Goal: Task Accomplishment & Management: Complete application form

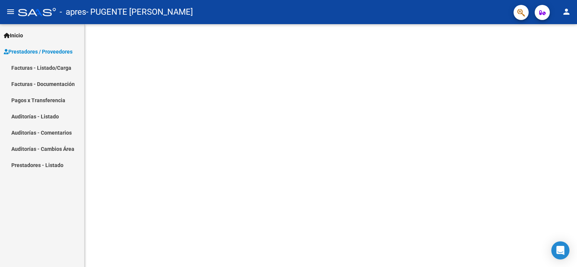
click at [38, 51] on span "Prestadores / Proveedores" at bounding box center [38, 52] width 69 height 8
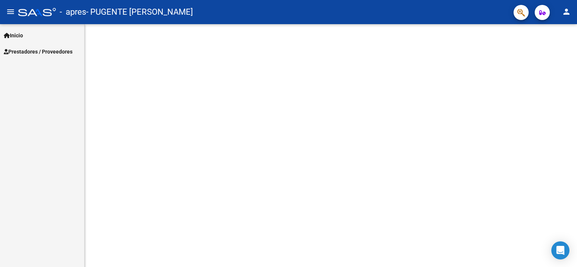
click at [34, 49] on span "Prestadores / Proveedores" at bounding box center [38, 52] width 69 height 8
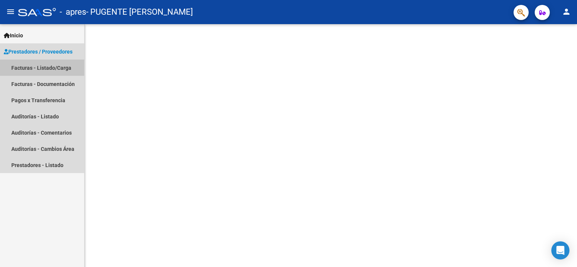
click at [38, 66] on link "Facturas - Listado/Carga" at bounding box center [42, 68] width 84 height 16
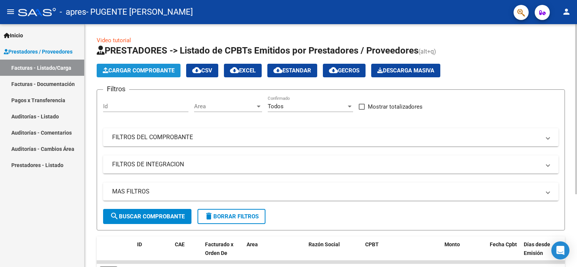
click at [154, 71] on span "Cargar Comprobante" at bounding box center [139, 70] width 72 height 7
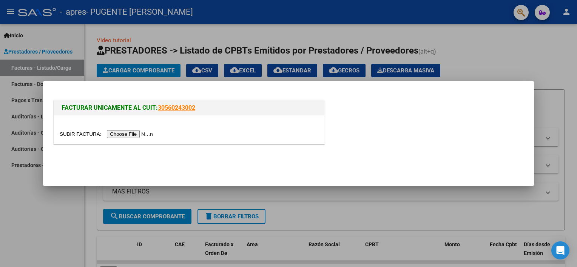
click at [341, 32] on div at bounding box center [288, 133] width 577 height 267
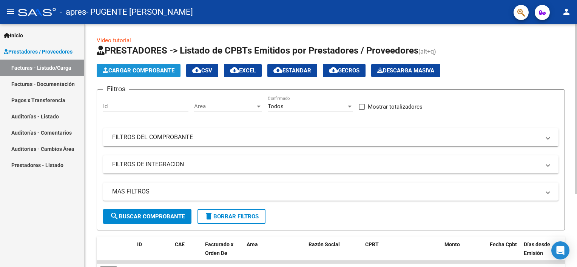
click at [141, 70] on span "Cargar Comprobante" at bounding box center [139, 70] width 72 height 7
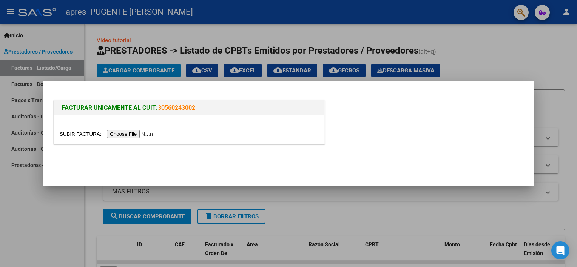
click at [121, 134] on input "file" at bounding box center [108, 134] width 96 height 8
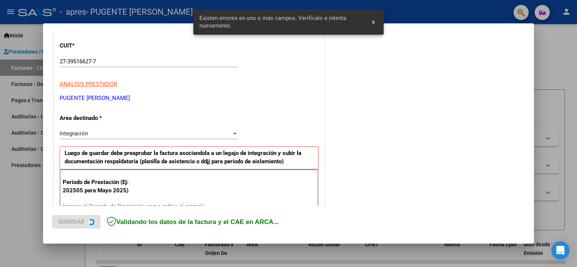
scroll to position [161, 0]
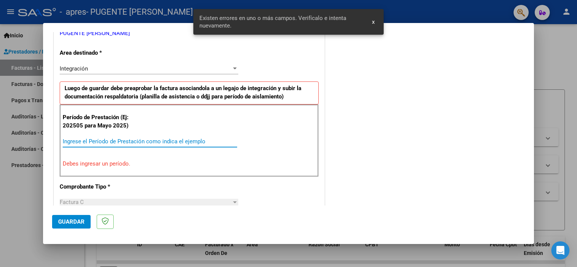
click at [111, 143] on input "Ingrese el Período de Prestación como indica el ejemplo" at bounding box center [150, 141] width 174 height 7
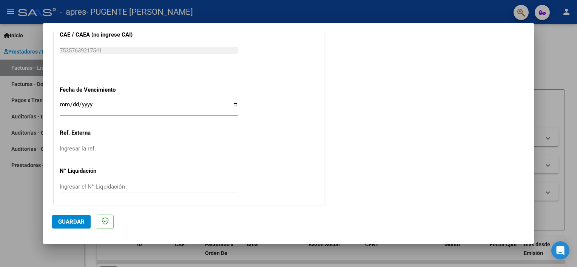
scroll to position [490, 0]
type input "202508"
click at [233, 104] on input "Ingresar la fecha" at bounding box center [149, 107] width 179 height 12
type input "2025-09-10"
click at [77, 220] on span "Guardar" at bounding box center [71, 222] width 26 height 7
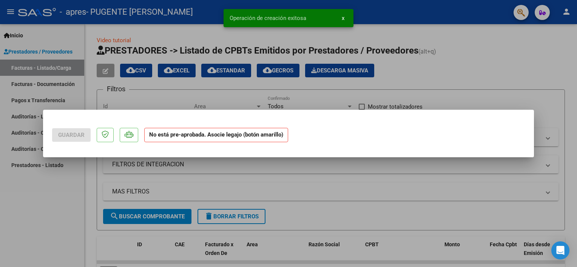
scroll to position [0, 0]
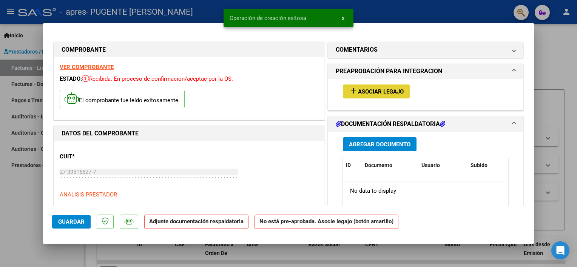
click at [367, 90] on span "Asociar Legajo" at bounding box center [381, 91] width 46 height 7
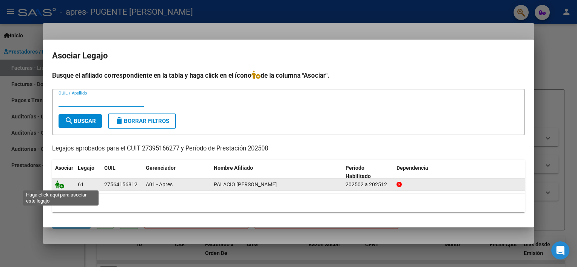
click at [59, 186] on icon at bounding box center [59, 185] width 9 height 8
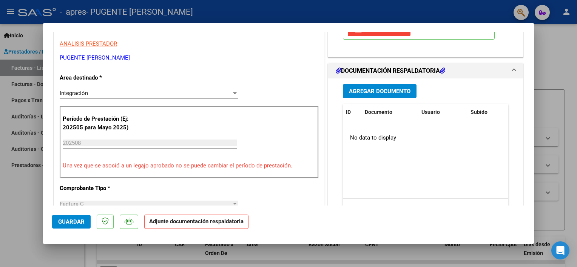
scroll to position [189, 0]
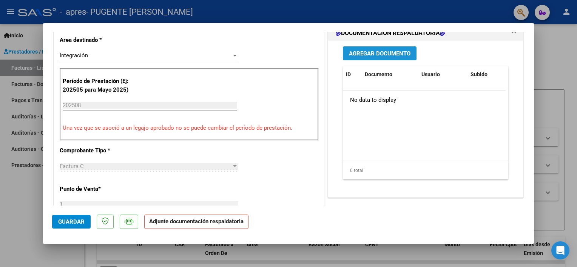
click at [374, 50] on span "Agregar Documento" at bounding box center [380, 53] width 62 height 7
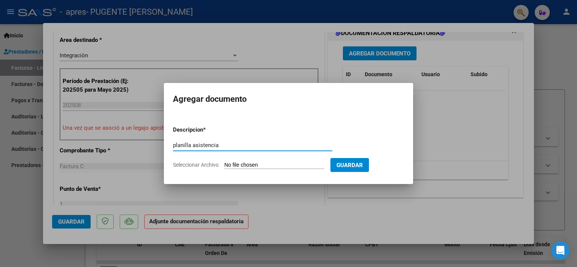
type input "planilla asistencia"
drag, startPoint x: 180, startPoint y: 145, endPoint x: 273, endPoint y: 140, distance: 93.4
click at [273, 140] on div "planilla asistencia Escriba aquí una descripcion" at bounding box center [252, 145] width 159 height 11
click at [273, 167] on input "Seleccionar Archivo" at bounding box center [274, 165] width 100 height 7
type input "C:\fakepath\Palacios agosto asistencia.pdf"
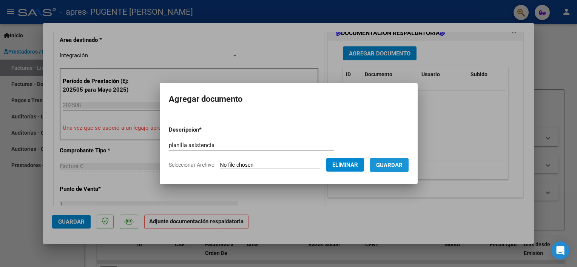
click at [392, 164] on span "Guardar" at bounding box center [389, 165] width 26 height 7
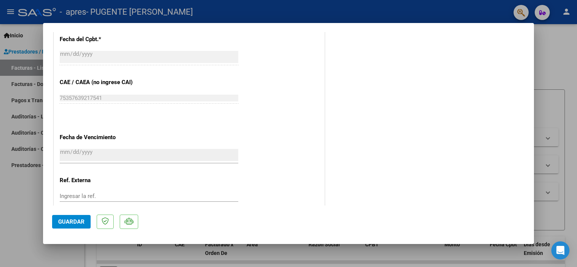
scroll to position [502, 0]
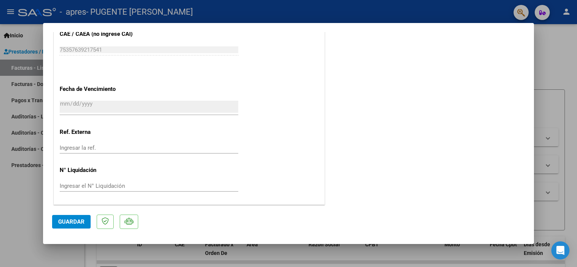
click at [71, 222] on span "Guardar" at bounding box center [71, 222] width 26 height 7
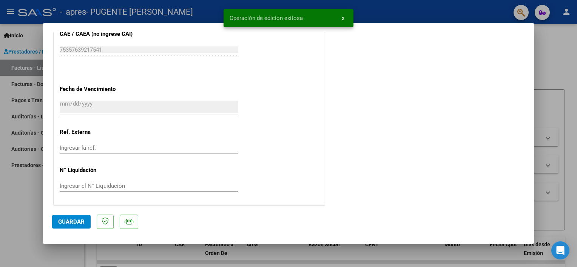
click at [30, 221] on div at bounding box center [288, 133] width 577 height 267
type input "$ 0,00"
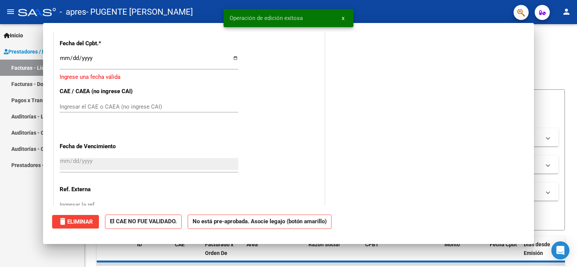
scroll to position [0, 0]
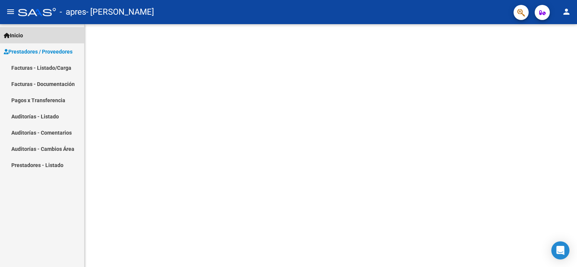
click at [21, 34] on span "Inicio" at bounding box center [13, 35] width 19 height 8
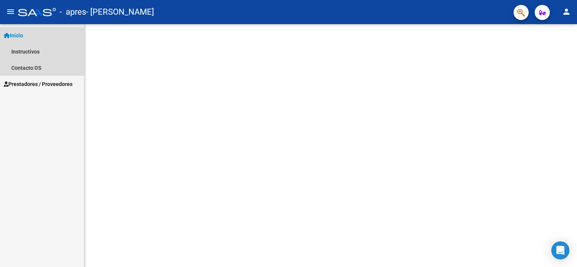
click at [21, 34] on span "Inicio" at bounding box center [13, 35] width 19 height 8
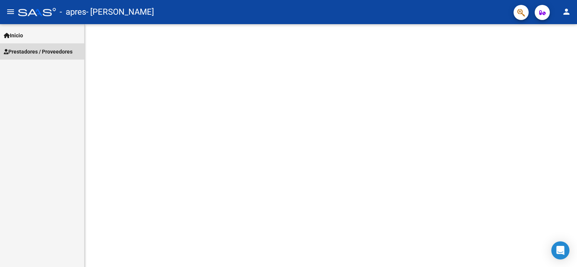
click at [27, 49] on span "Prestadores / Proveedores" at bounding box center [38, 52] width 69 height 8
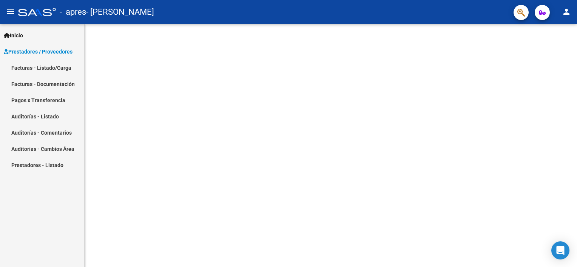
click at [42, 63] on link "Facturas - Listado/Carga" at bounding box center [42, 68] width 84 height 16
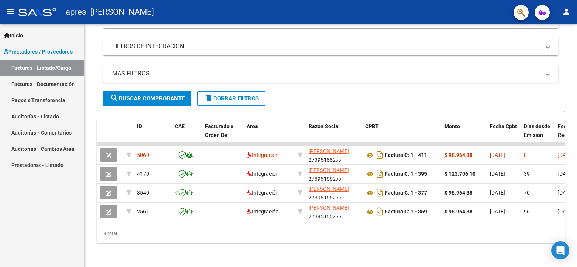
click at [54, 241] on div "Inicio Instructivos Contacto OS Prestadores / Proveedores Facturas - Listado/Ca…" at bounding box center [42, 145] width 84 height 243
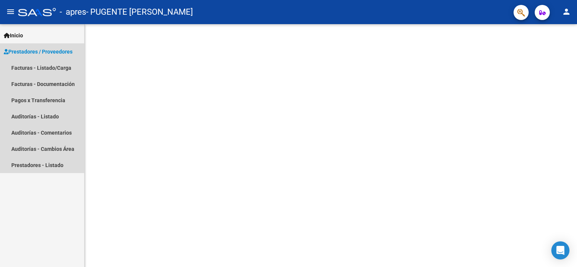
click at [57, 48] on span "Prestadores / Proveedores" at bounding box center [38, 52] width 69 height 8
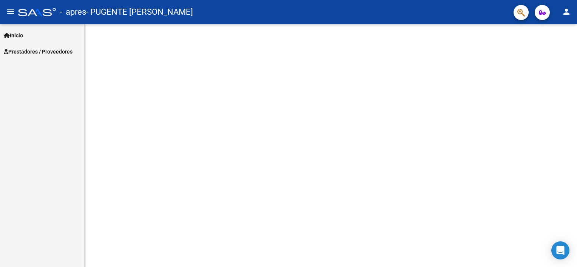
click at [50, 69] on div "Inicio Instructivos Contacto OS Prestadores / Proveedores Facturas - Listado/Ca…" at bounding box center [42, 145] width 84 height 243
click at [48, 57] on link "Prestadores / Proveedores" at bounding box center [42, 51] width 84 height 16
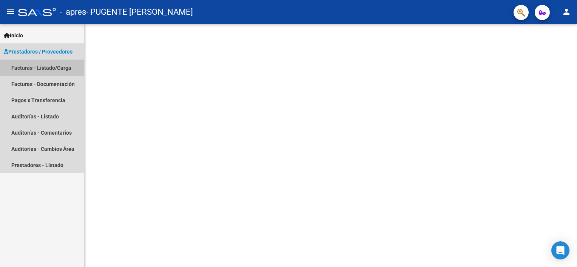
click at [47, 63] on link "Facturas - Listado/Carga" at bounding box center [42, 68] width 84 height 16
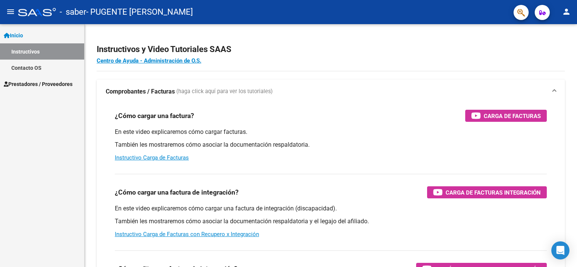
click at [37, 84] on span "Prestadores / Proveedores" at bounding box center [38, 84] width 69 height 8
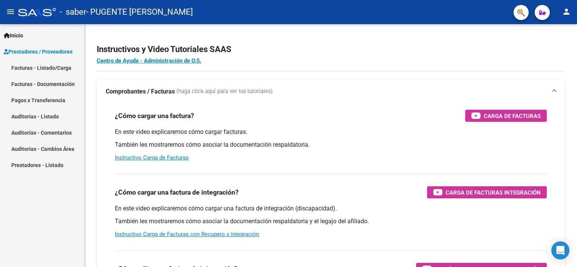
click at [40, 72] on link "Facturas - Listado/Carga" at bounding box center [42, 68] width 84 height 16
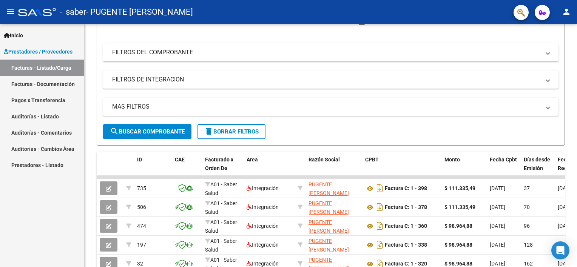
scroll to position [47, 0]
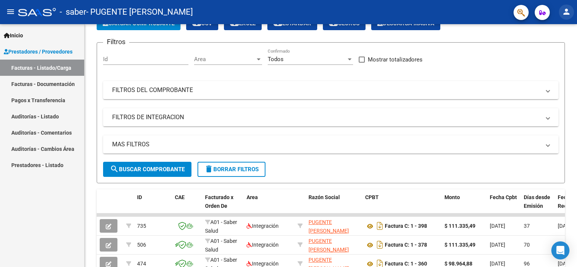
click at [571, 10] on button "person" at bounding box center [566, 12] width 15 height 15
click at [571, 10] on div at bounding box center [288, 133] width 577 height 267
click at [567, 15] on mat-icon "person" at bounding box center [566, 11] width 9 height 9
click at [28, 226] on div at bounding box center [288, 133] width 577 height 267
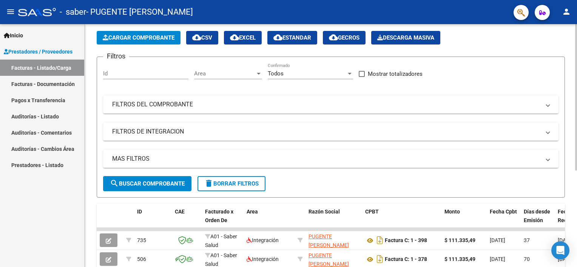
scroll to position [0, 0]
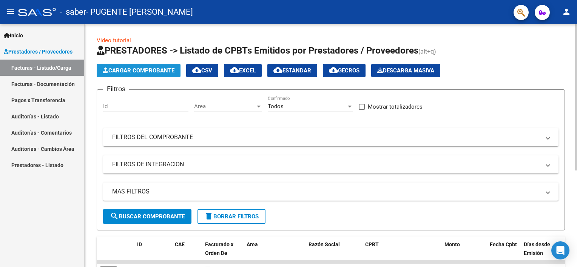
click at [109, 73] on span "Cargar Comprobante" at bounding box center [139, 70] width 72 height 7
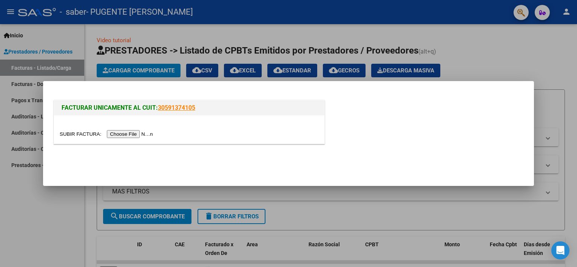
click at [130, 136] on input "file" at bounding box center [108, 134] width 96 height 8
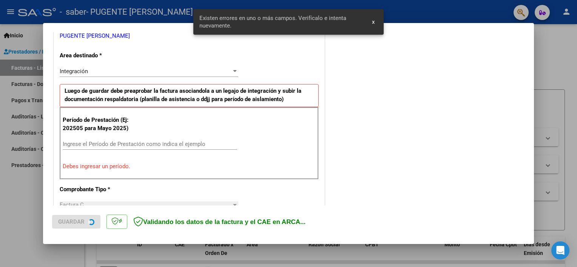
scroll to position [161, 0]
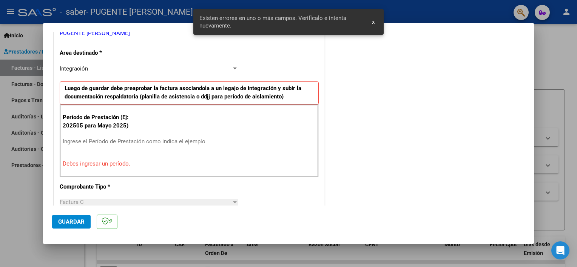
click at [116, 137] on div "Ingrese el Período de Prestación como indica el ejemplo" at bounding box center [150, 141] width 174 height 11
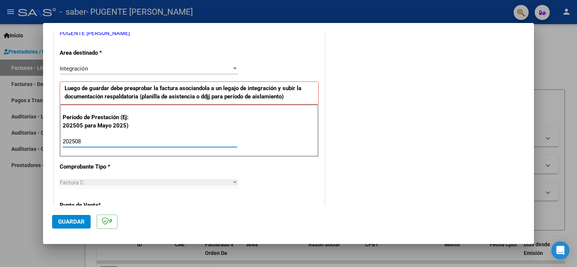
type input "202508"
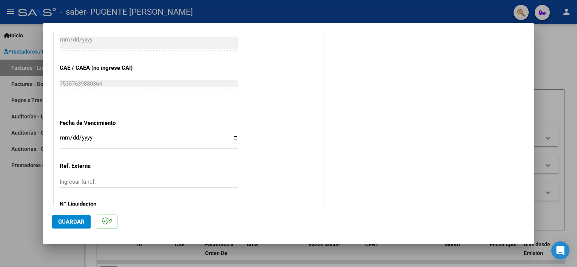
scroll to position [490, 0]
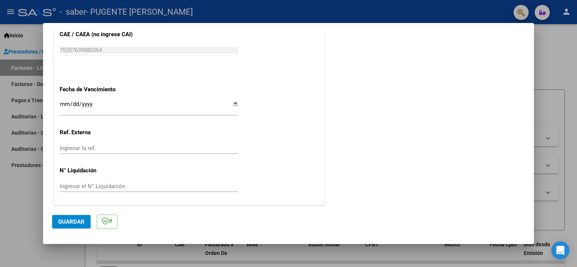
click at [233, 105] on input "Ingresar la fecha" at bounding box center [149, 107] width 179 height 12
type input "2025-09-10"
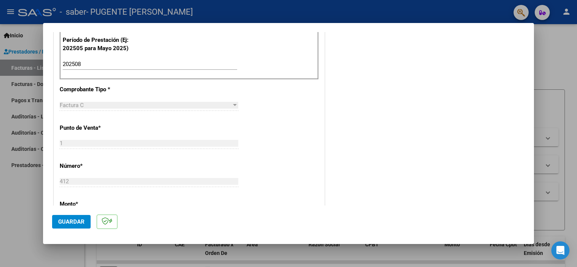
scroll to position [302, 0]
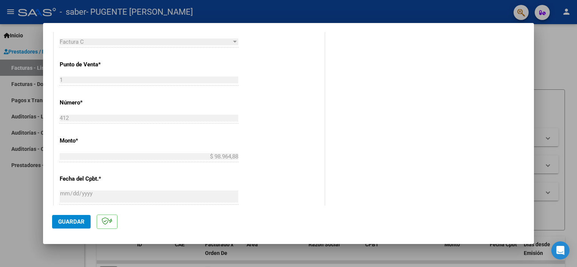
click at [65, 223] on span "Guardar" at bounding box center [71, 222] width 26 height 7
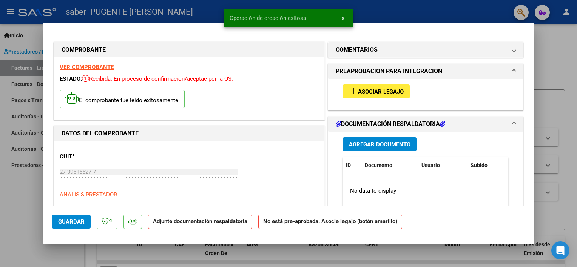
click at [379, 93] on span "Asociar Legajo" at bounding box center [381, 91] width 46 height 7
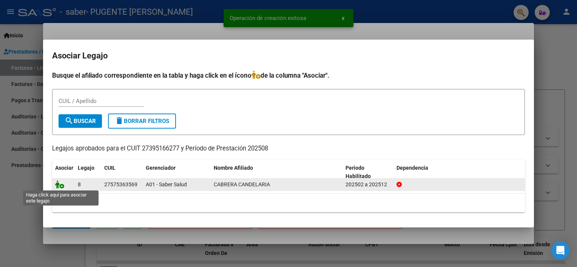
click at [59, 181] on icon at bounding box center [59, 185] width 9 height 8
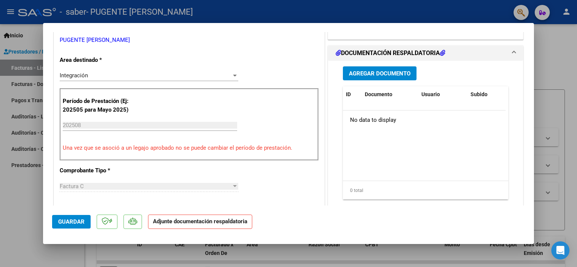
scroll to position [151, 0]
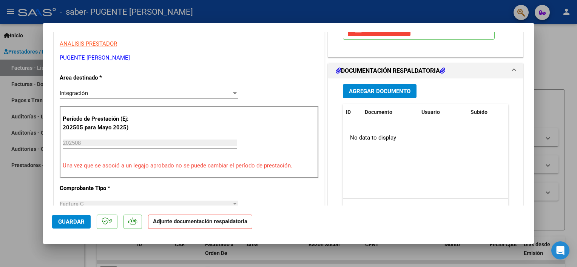
click at [391, 90] on span "Agregar Documento" at bounding box center [380, 91] width 62 height 7
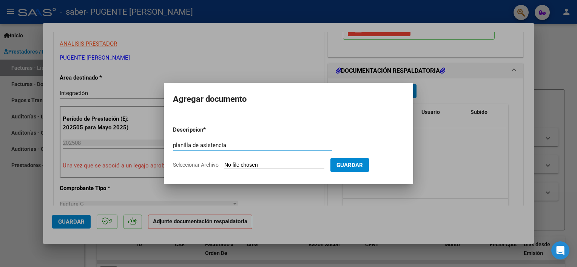
type input "planilla de asistencia"
click at [272, 166] on input "Seleccionar Archivo" at bounding box center [274, 165] width 100 height 7
type input "C:\fakepath\Cabrera agosto asistencia.pdf"
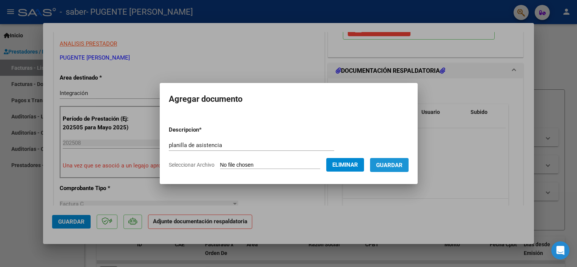
click at [387, 164] on span "Guardar" at bounding box center [389, 165] width 26 height 7
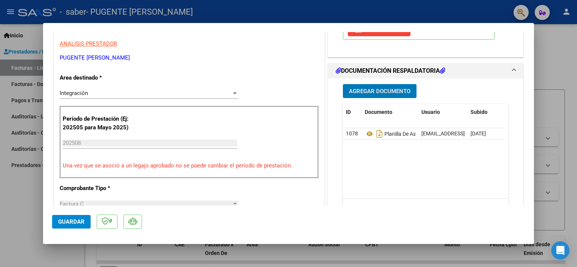
scroll to position [113, 0]
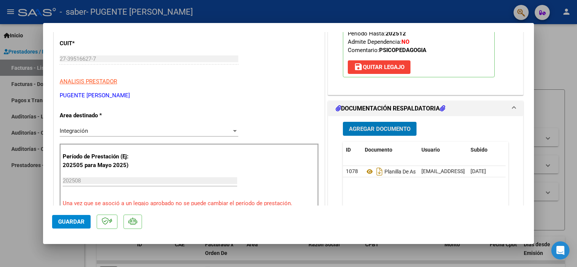
click at [497, 259] on div at bounding box center [288, 133] width 577 height 267
type input "$ 0,00"
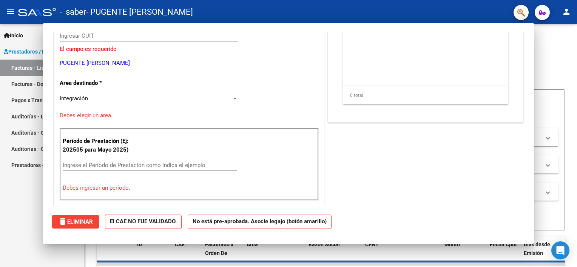
scroll to position [90, 0]
